Goal: Task Accomplishment & Management: Complete application form

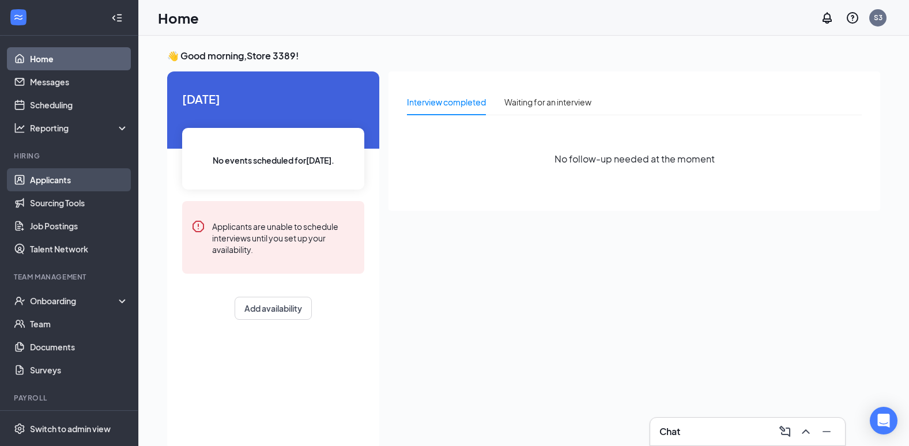
click at [48, 179] on link "Applicants" at bounding box center [79, 179] width 99 height 23
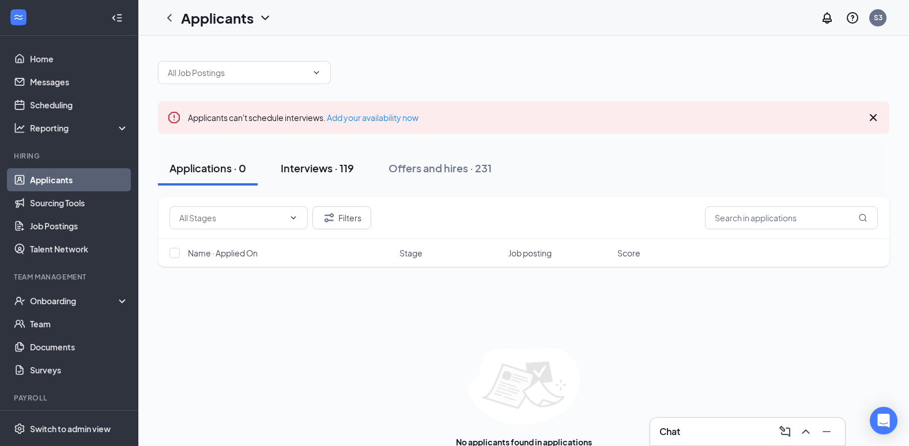
click at [329, 171] on div "Interviews · 119" at bounding box center [317, 168] width 73 height 14
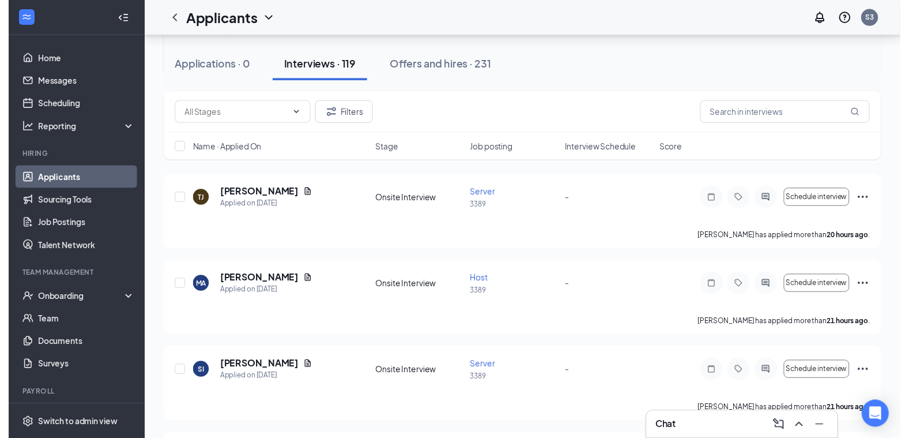
scroll to position [288, 0]
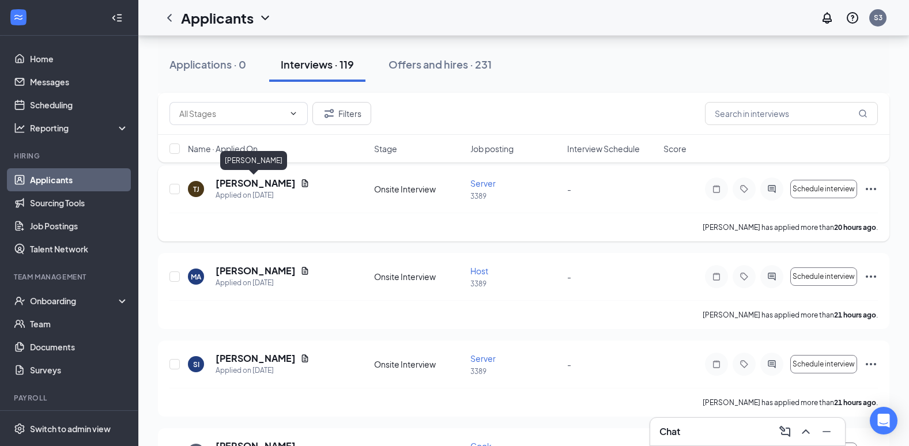
click at [257, 178] on h5 "[PERSON_NAME]" at bounding box center [256, 183] width 80 height 13
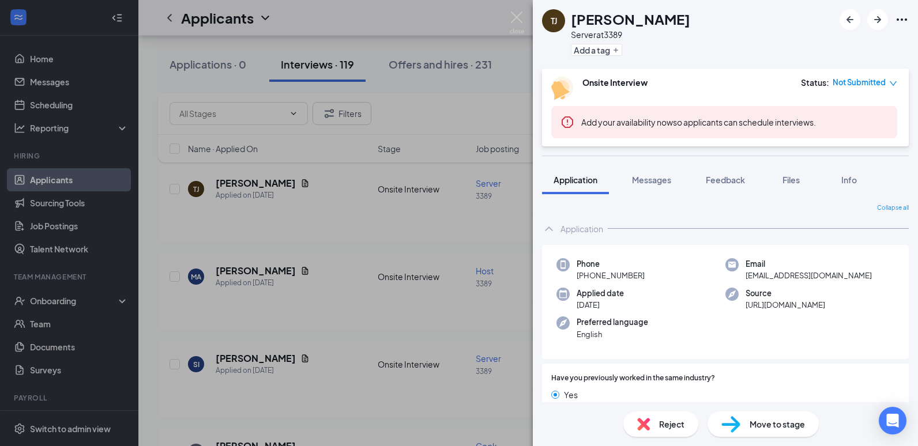
click at [792, 430] on span "Move to stage" at bounding box center [776, 424] width 55 height 13
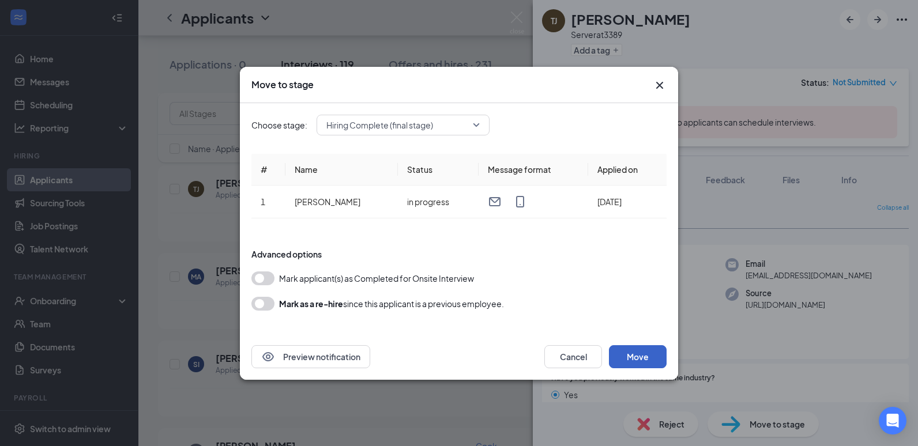
click at [629, 361] on button "Move" at bounding box center [638, 356] width 58 height 23
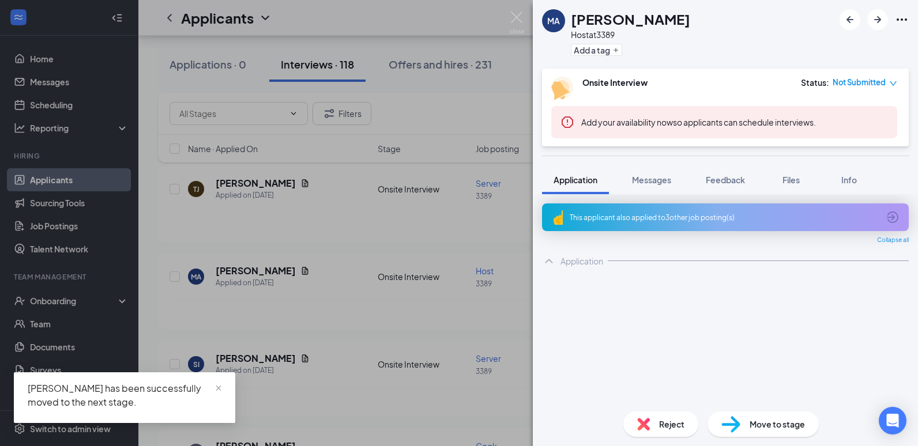
click at [76, 172] on div "MA [PERSON_NAME] Host at 3389 Add a tag Onsite Interview Status : Not Submitted…" at bounding box center [459, 223] width 918 height 446
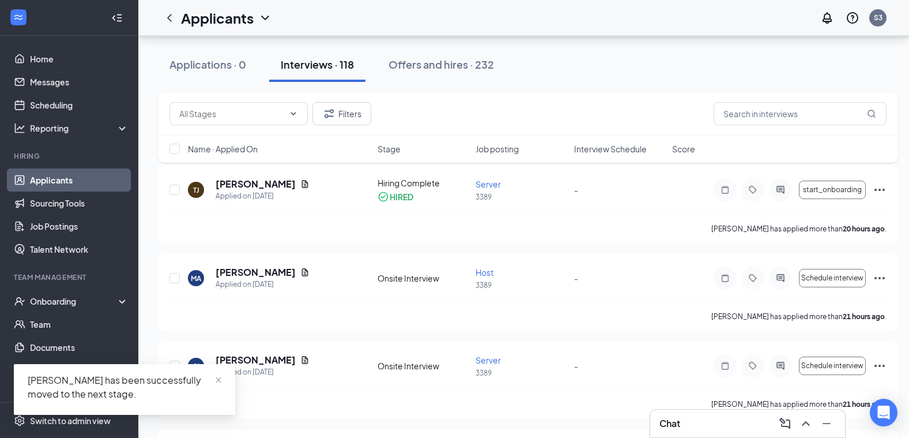
click at [67, 185] on link "Applicants" at bounding box center [79, 179] width 99 height 23
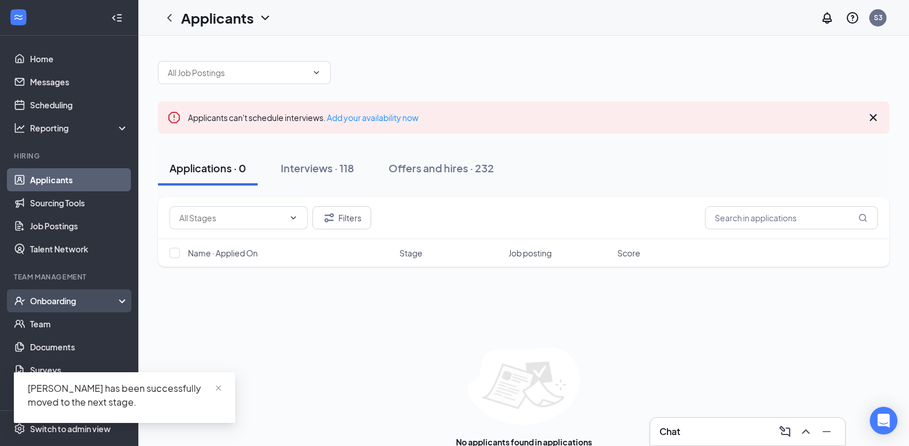
click at [70, 303] on div "Onboarding" at bounding box center [74, 301] width 89 height 12
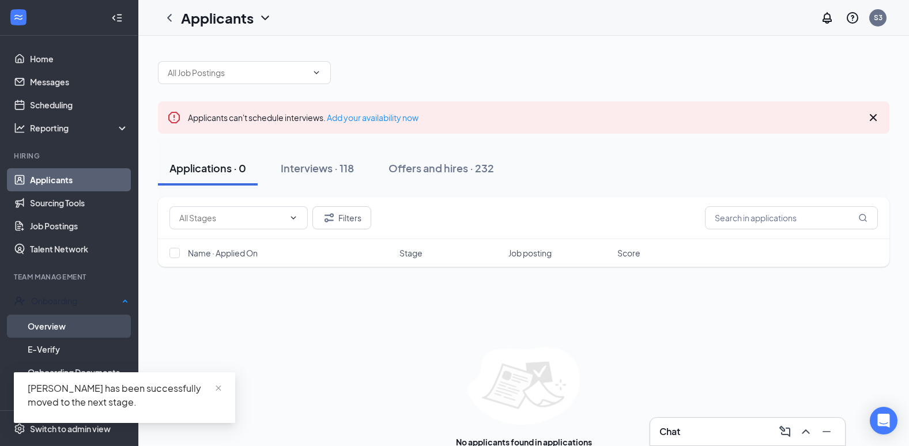
click at [70, 320] on link "Overview" at bounding box center [78, 326] width 101 height 23
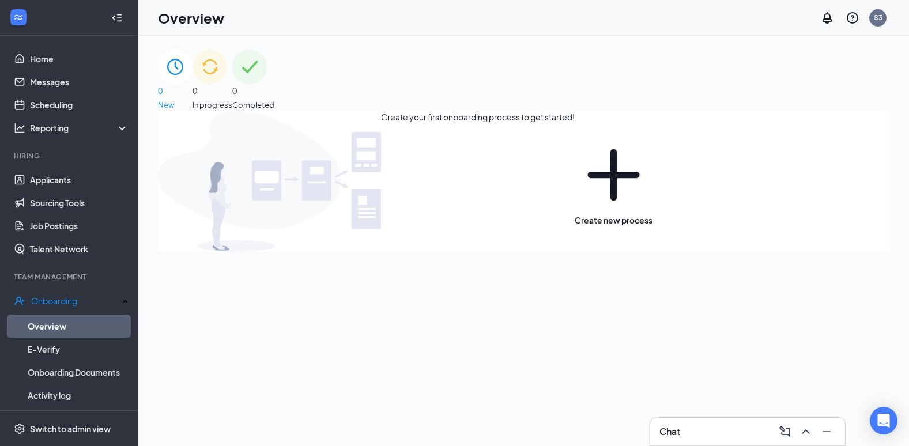
click at [232, 99] on span "In progress" at bounding box center [213, 105] width 40 height 12
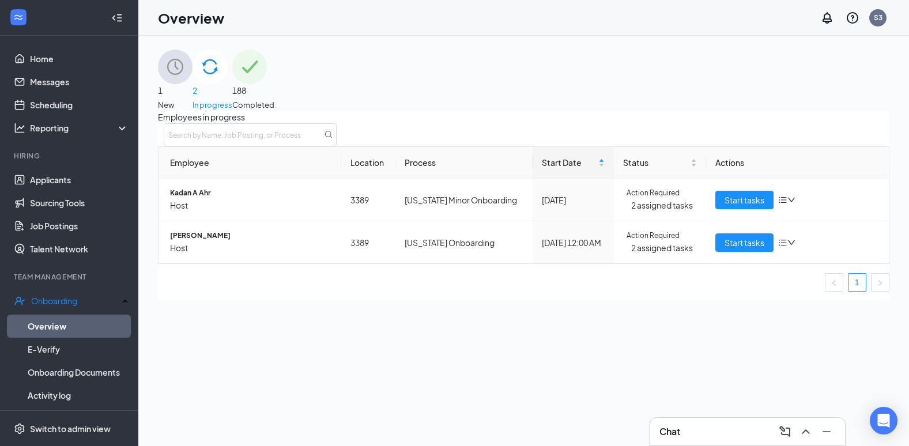
click at [193, 81] on div "1 New" at bounding box center [175, 80] width 35 height 61
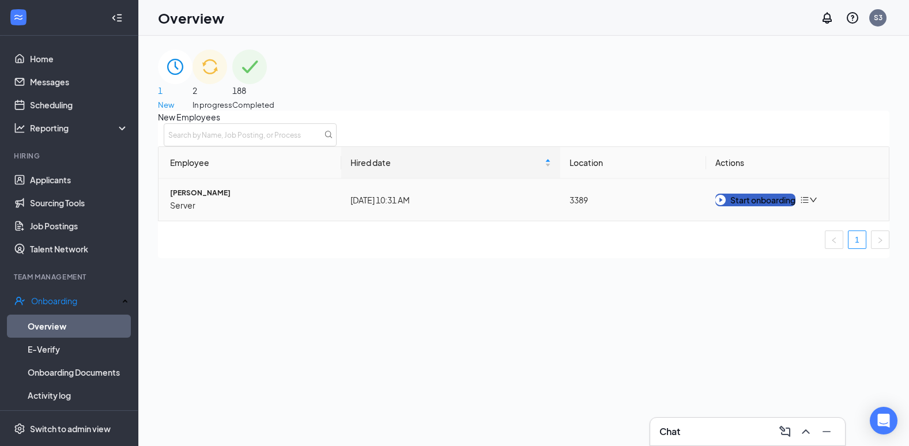
click at [777, 206] on div "Start onboarding" at bounding box center [755, 200] width 80 height 13
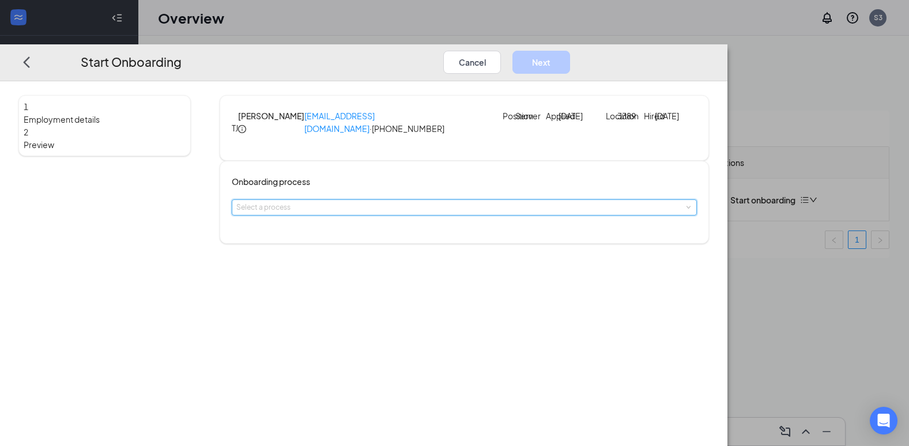
click at [359, 215] on div "Select a process" at bounding box center [463, 207] width 455 height 15
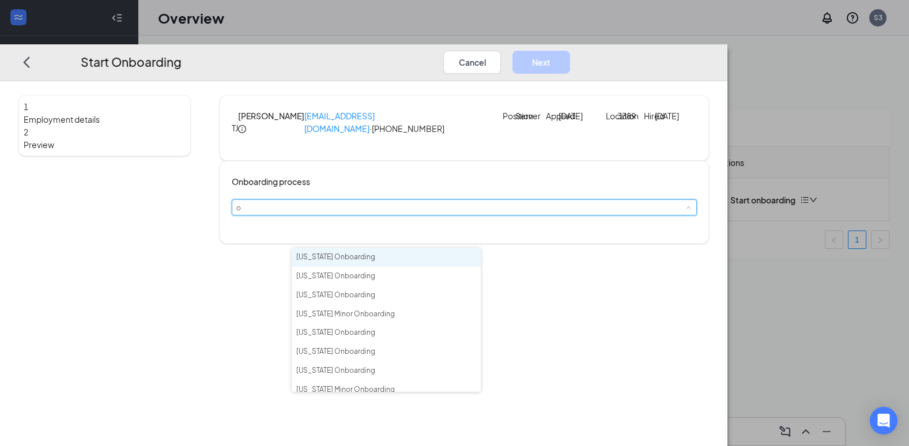
type input "oh"
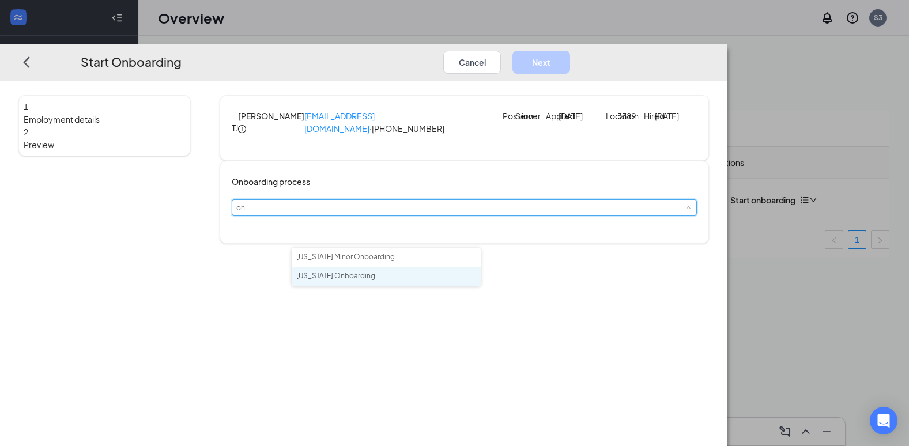
click at [358, 280] on span "[US_STATE] Onboarding" at bounding box center [335, 276] width 79 height 9
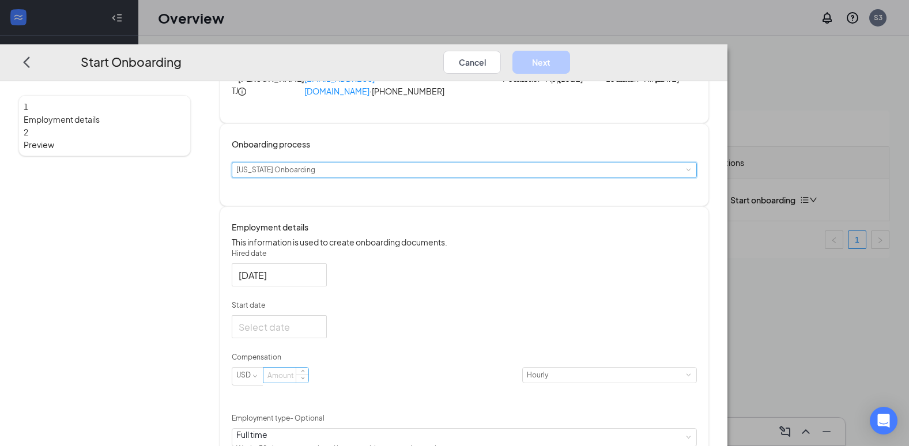
scroll to position [115, 0]
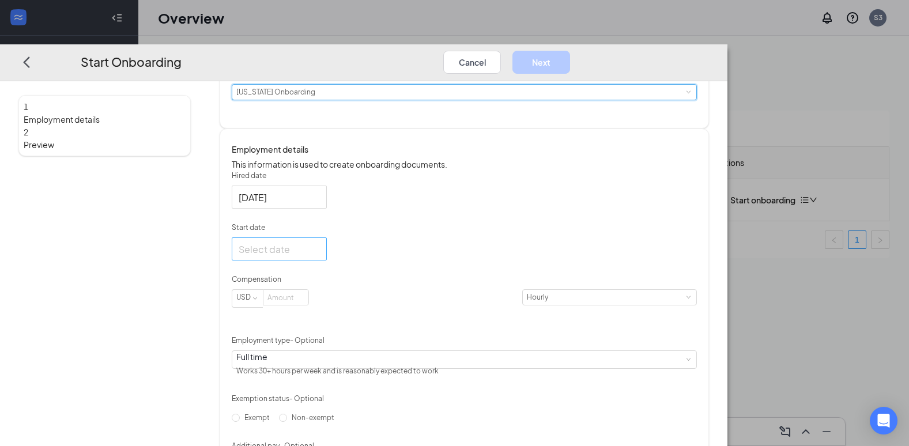
click at [318, 257] on input "Start date" at bounding box center [278, 249] width 79 height 14
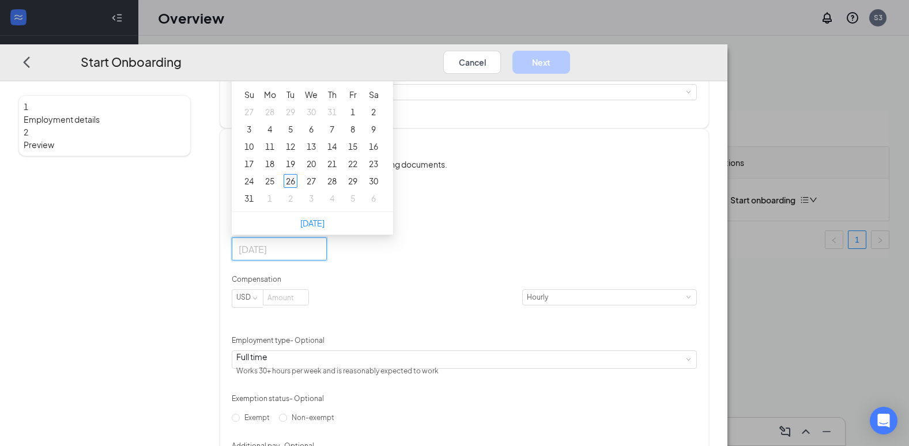
type input "[DATE]"
click at [297, 189] on div "26" at bounding box center [291, 182] width 14 height 14
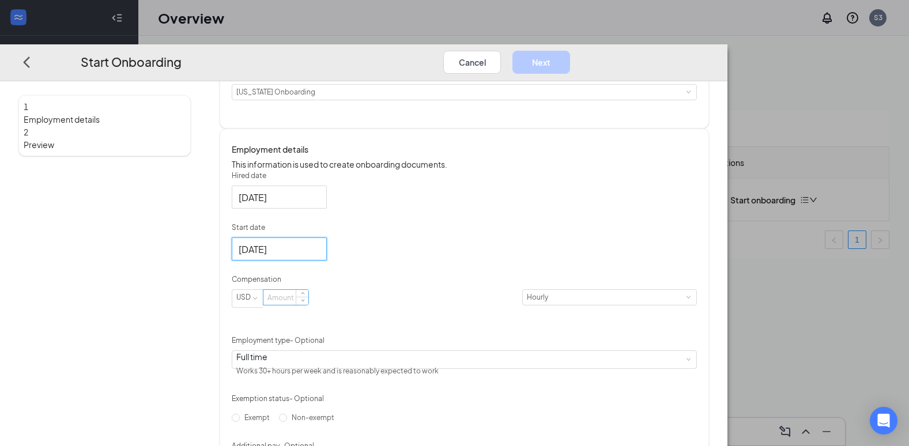
click at [308, 306] on input at bounding box center [285, 298] width 45 height 15
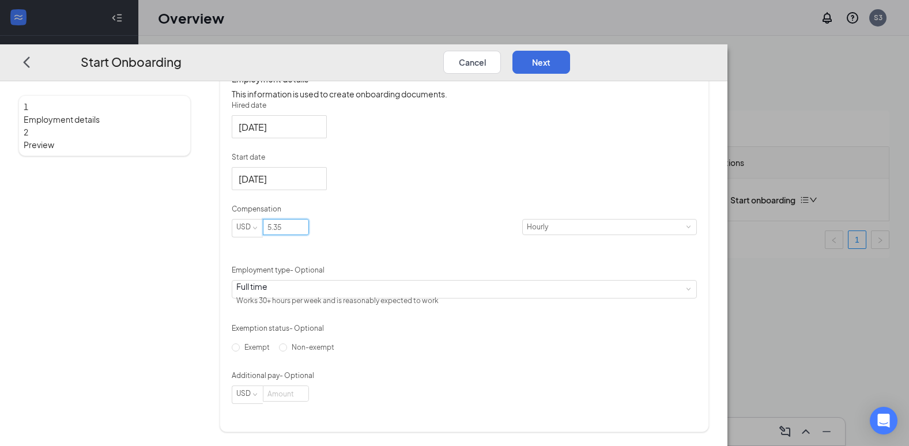
scroll to position [230, 0]
type input "5.35"
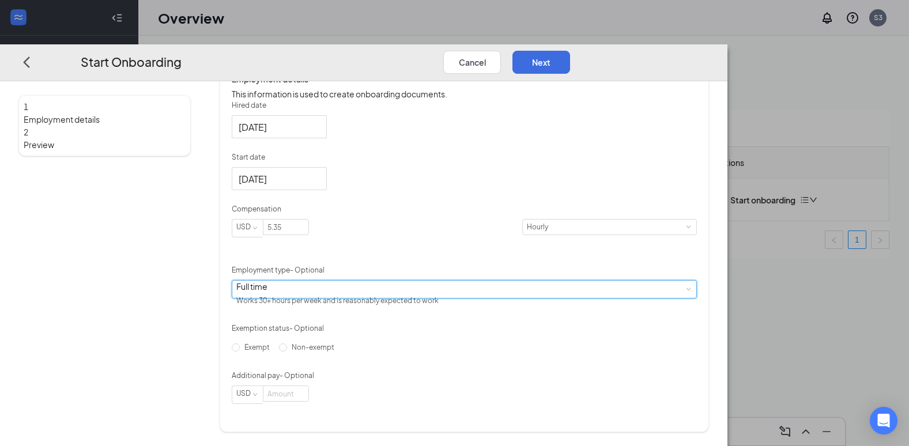
click at [321, 289] on div "Full time" at bounding box center [337, 287] width 202 height 12
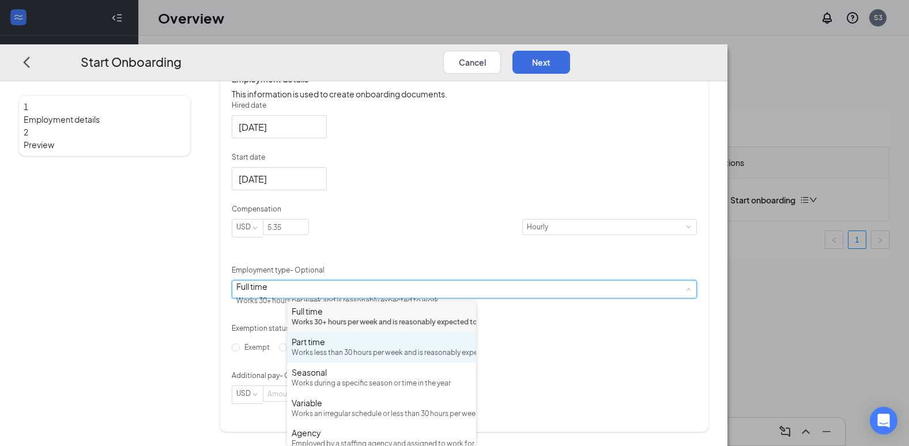
click at [332, 359] on div "Part time Works less than 30 hours per week and is reasonably expected to work" at bounding box center [382, 347] width 180 height 22
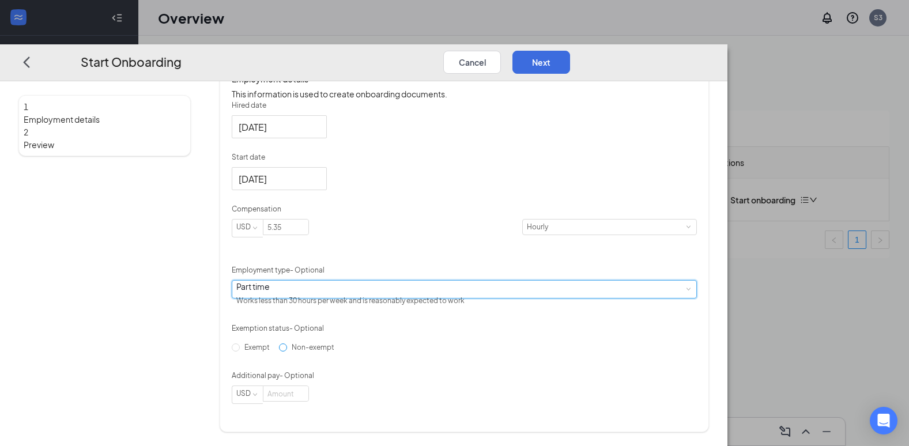
click at [325, 352] on span "Non-exempt" at bounding box center [313, 348] width 52 height 9
click at [287, 352] on input "Non-exempt" at bounding box center [283, 348] width 8 height 8
radio input "true"
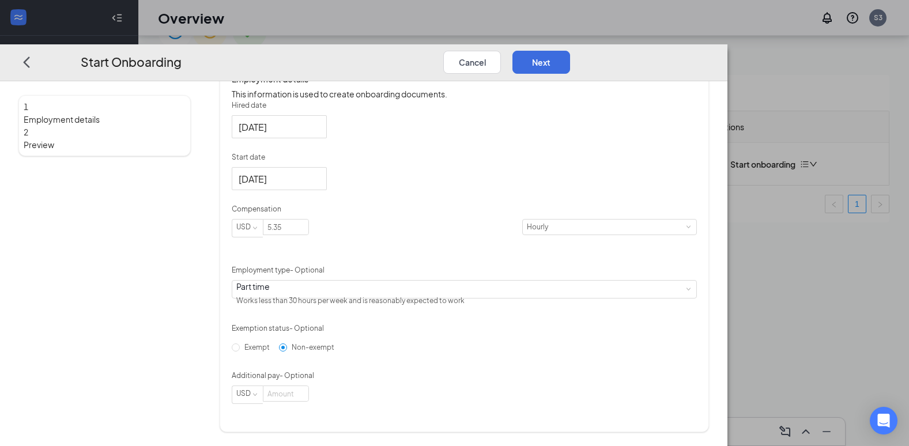
scroll to position [52, 0]
click at [570, 51] on button "Next" at bounding box center [542, 62] width 58 height 23
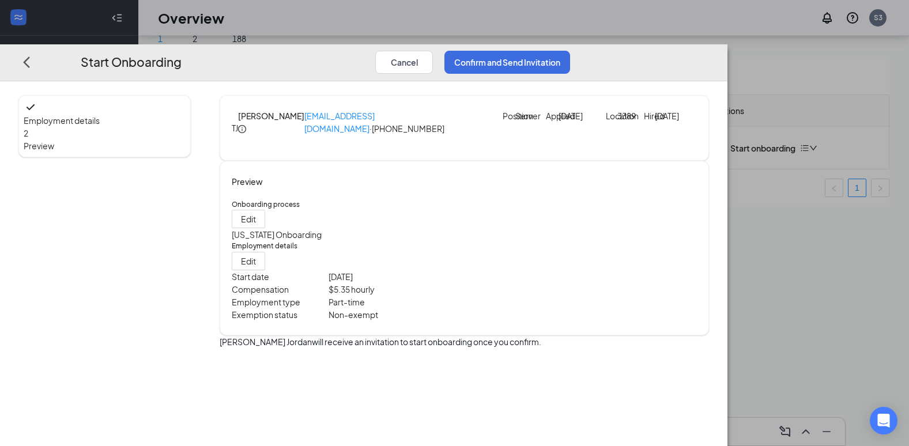
scroll to position [0, 0]
click at [570, 51] on button "Confirm and Send Invitation" at bounding box center [508, 62] width 126 height 23
